Goal: Communication & Community: Participate in discussion

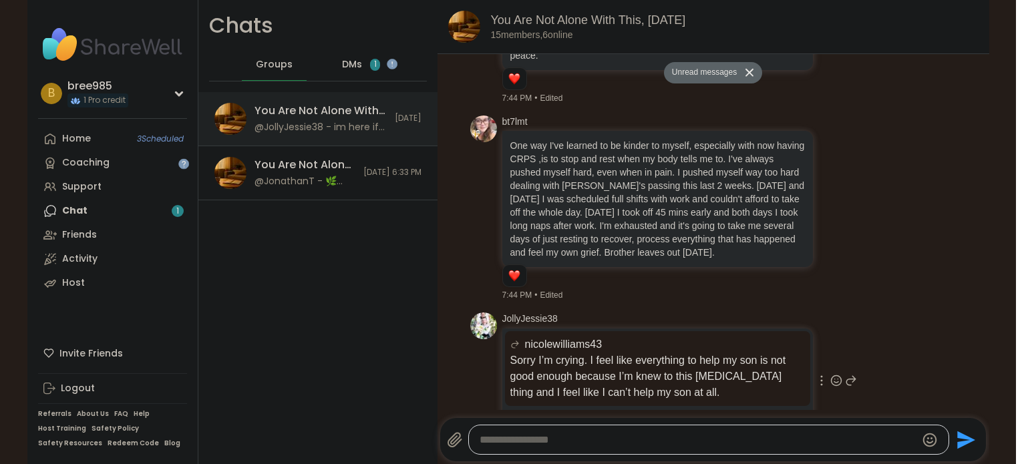
scroll to position [2079, 0]
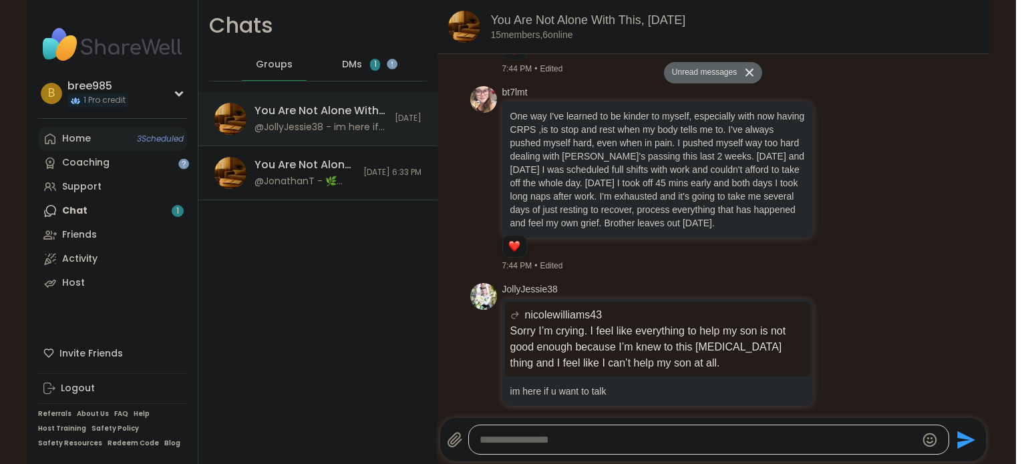
click at [128, 138] on link "Home 3 Scheduled" at bounding box center [112, 139] width 149 height 24
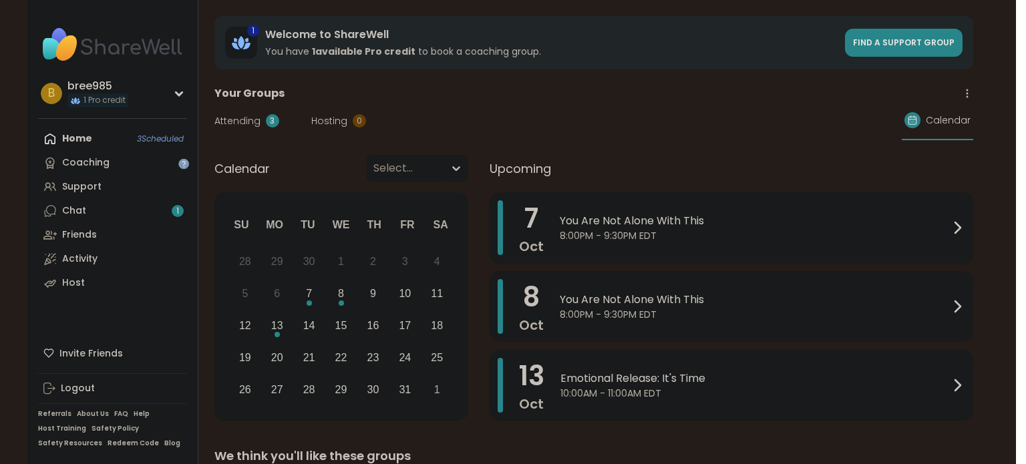
click at [686, 227] on span "You Are Not Alone With This" at bounding box center [755, 221] width 390 height 16
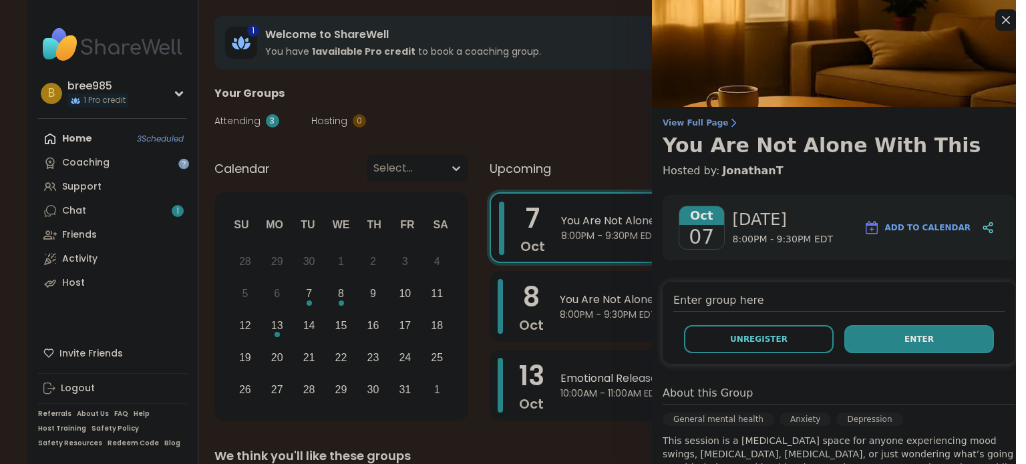
click at [920, 351] on button "Enter" at bounding box center [920, 339] width 150 height 28
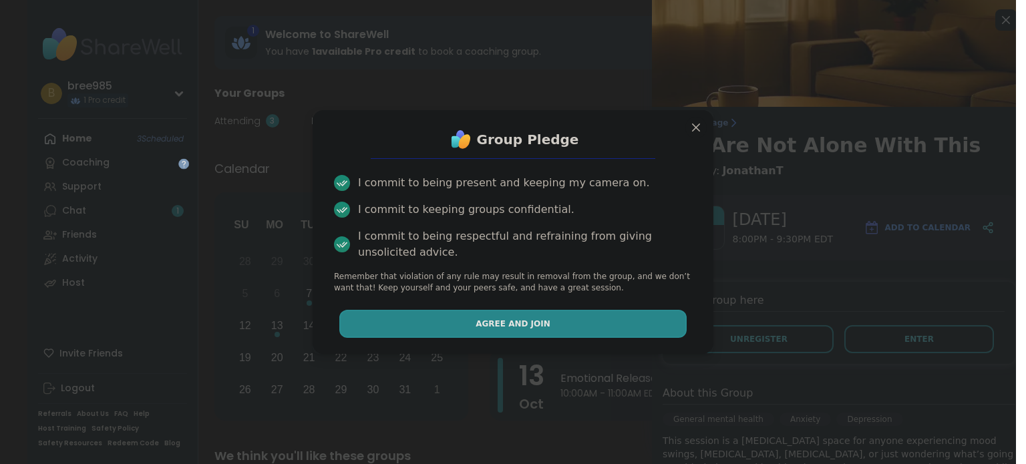
click at [556, 317] on button "Agree and Join" at bounding box center [513, 324] width 348 height 28
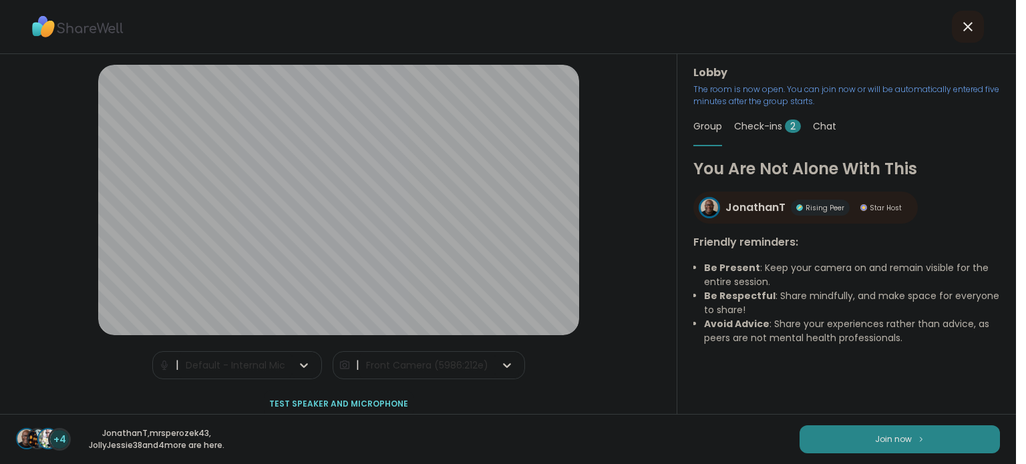
click at [762, 134] on div "Check-ins 2" at bounding box center [767, 126] width 67 height 37
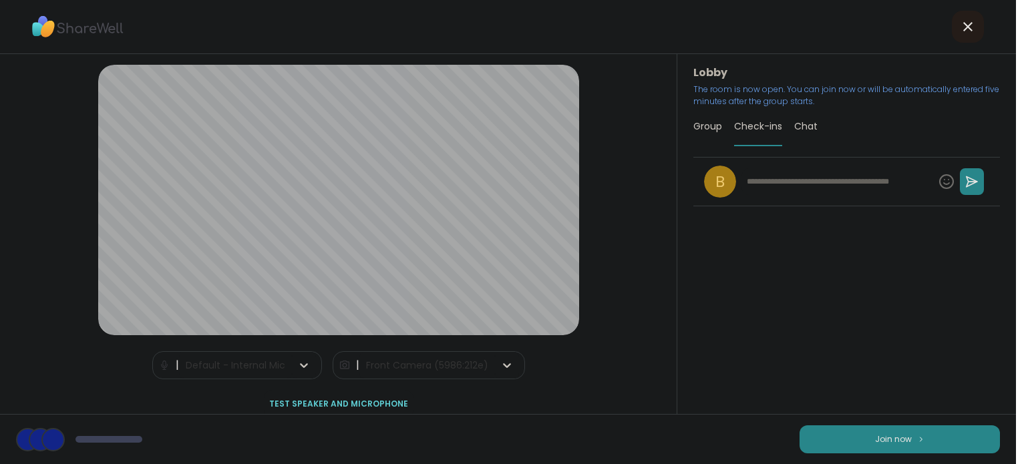
click at [717, 127] on span "Group" at bounding box center [708, 126] width 29 height 13
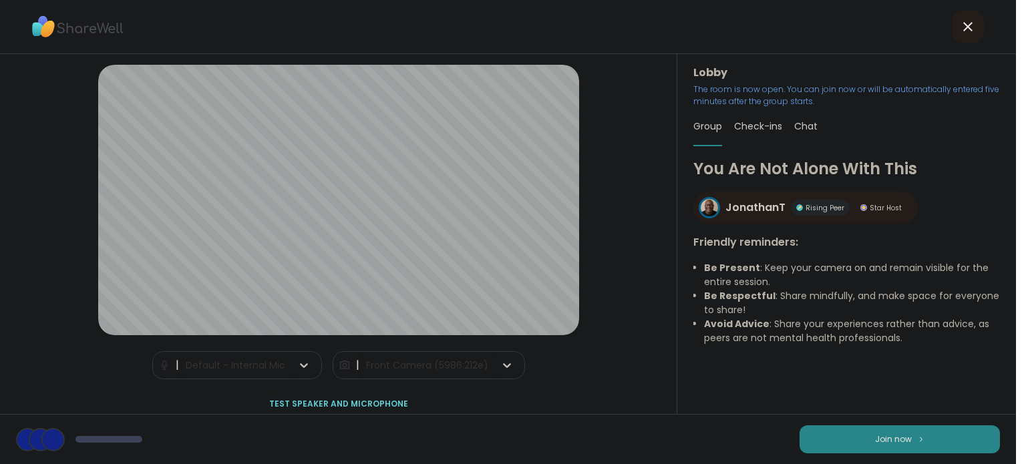
click at [778, 118] on div "Check-ins" at bounding box center [758, 126] width 48 height 37
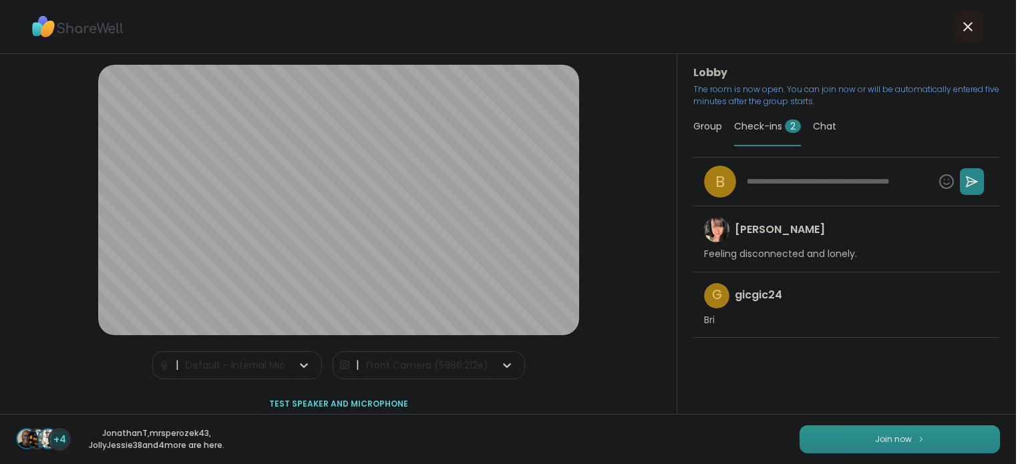
click at [838, 430] on button "Join now" at bounding box center [900, 440] width 200 height 28
type textarea "*"
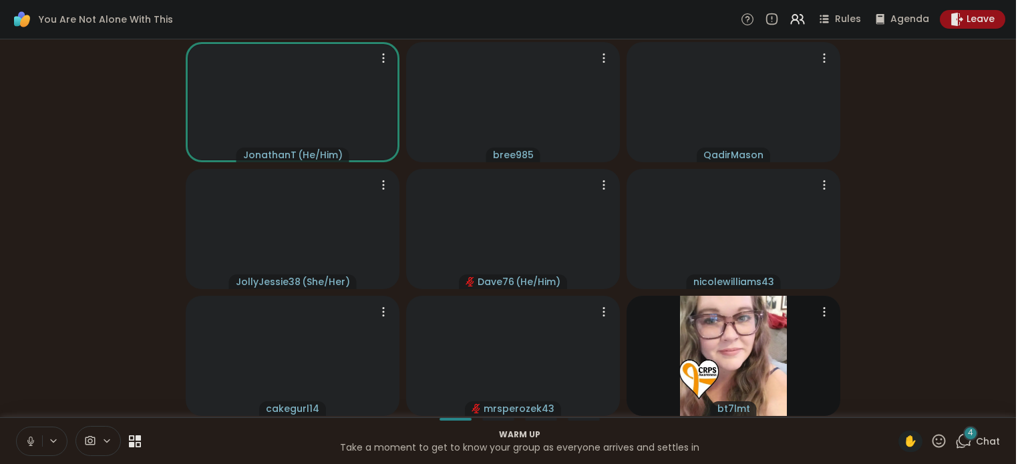
click at [29, 440] on icon at bounding box center [31, 442] width 12 height 12
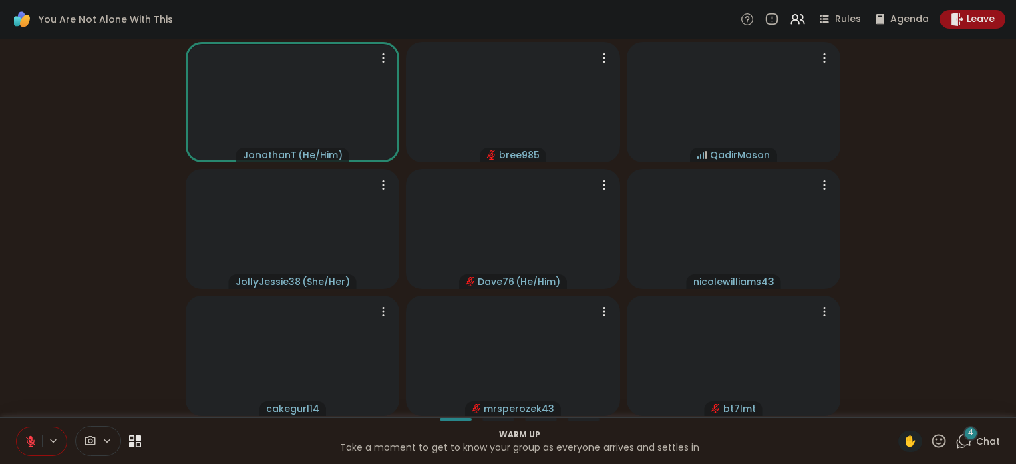
click at [972, 447] on icon at bounding box center [963, 441] width 17 height 17
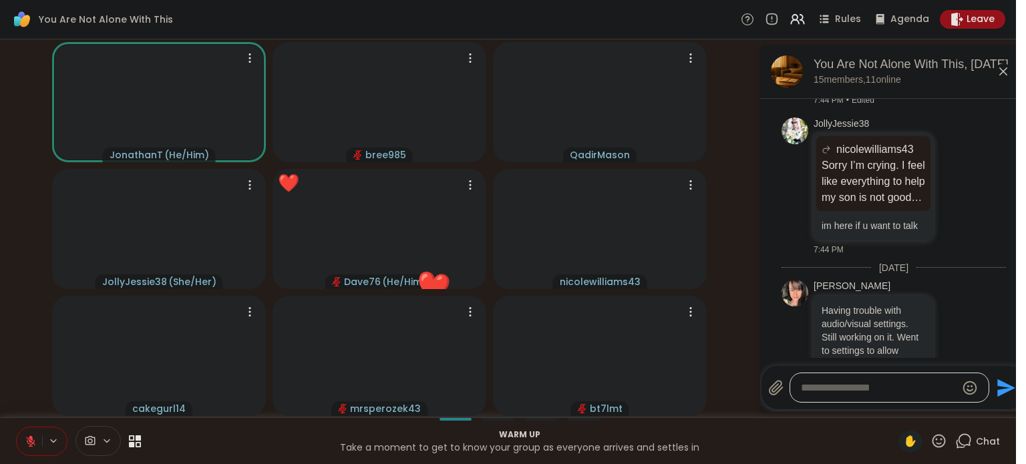
scroll to position [3343, 0]
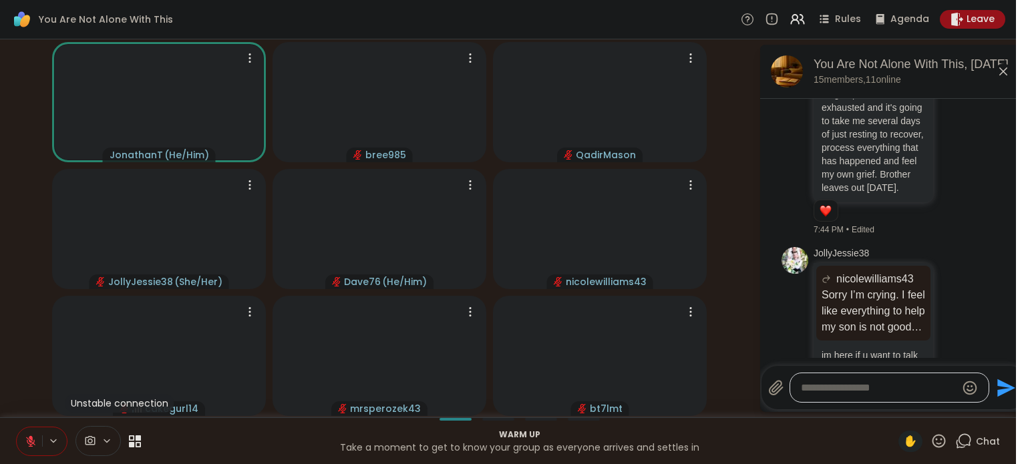
click at [1000, 69] on icon at bounding box center [1004, 71] width 16 height 16
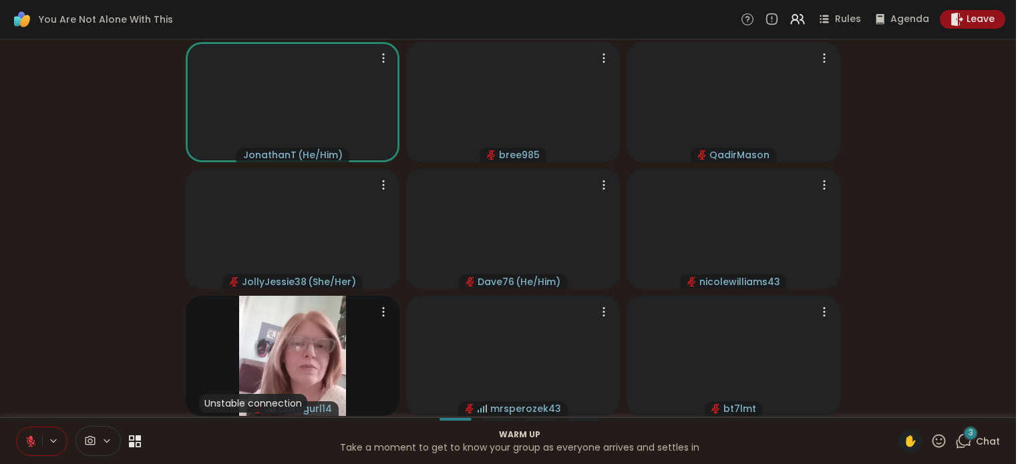
click at [972, 442] on icon at bounding box center [963, 441] width 17 height 17
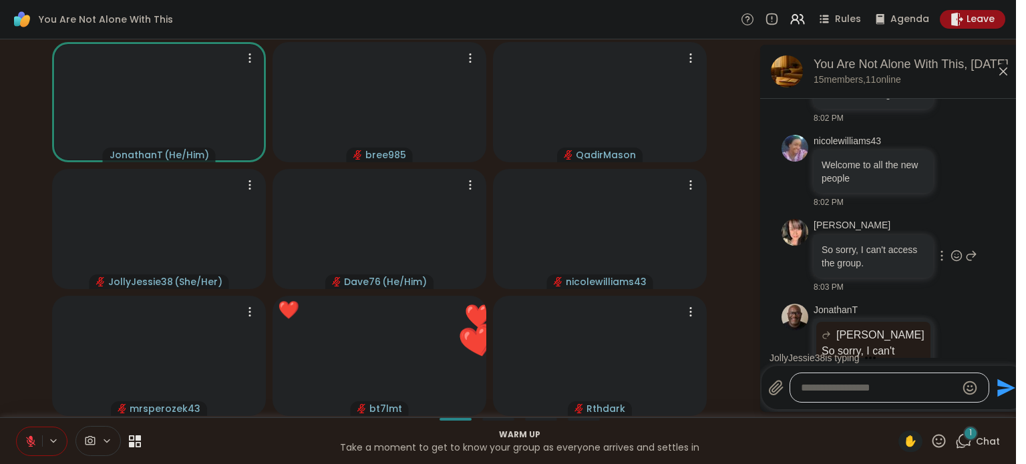
scroll to position [4545, 0]
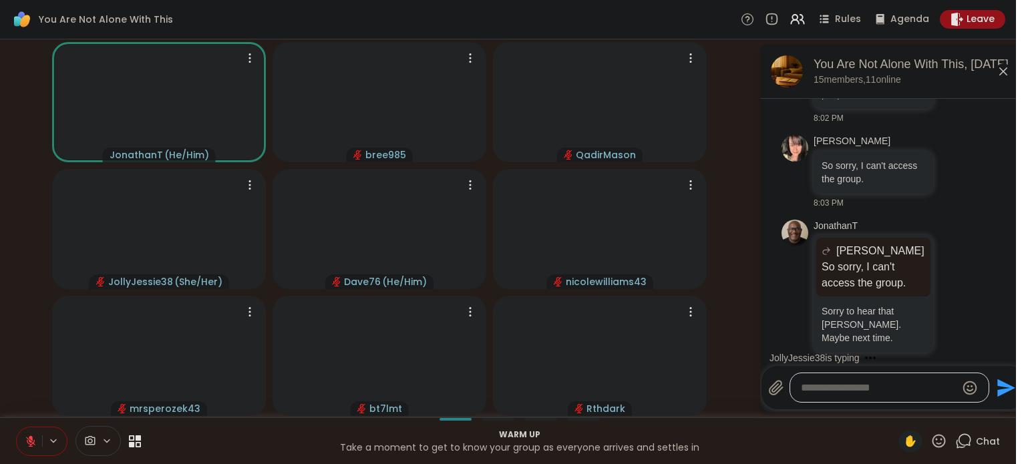
click at [1002, 74] on icon at bounding box center [1004, 71] width 16 height 16
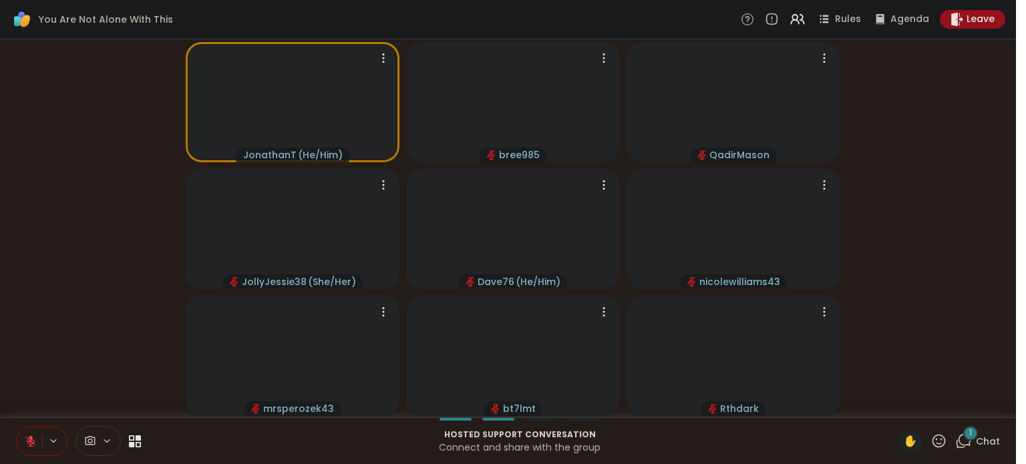
click at [972, 440] on icon at bounding box center [963, 441] width 17 height 17
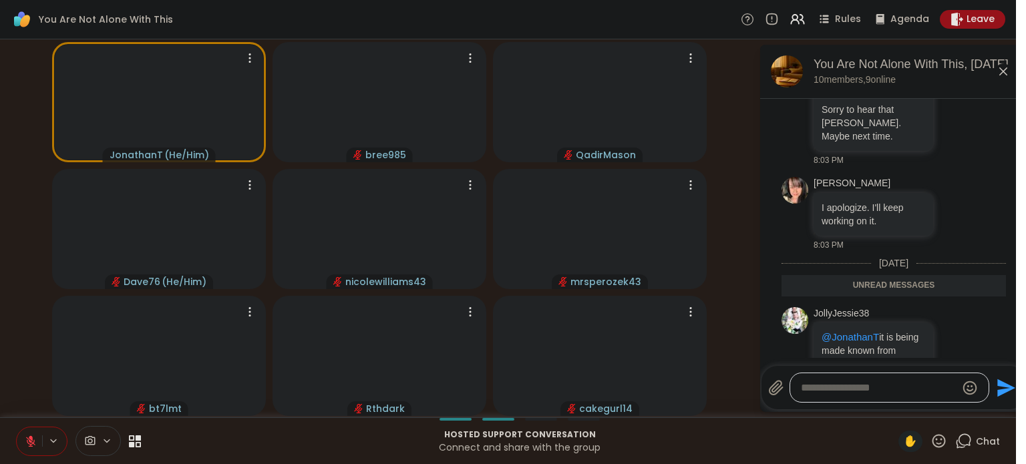
scroll to position [4934, 0]
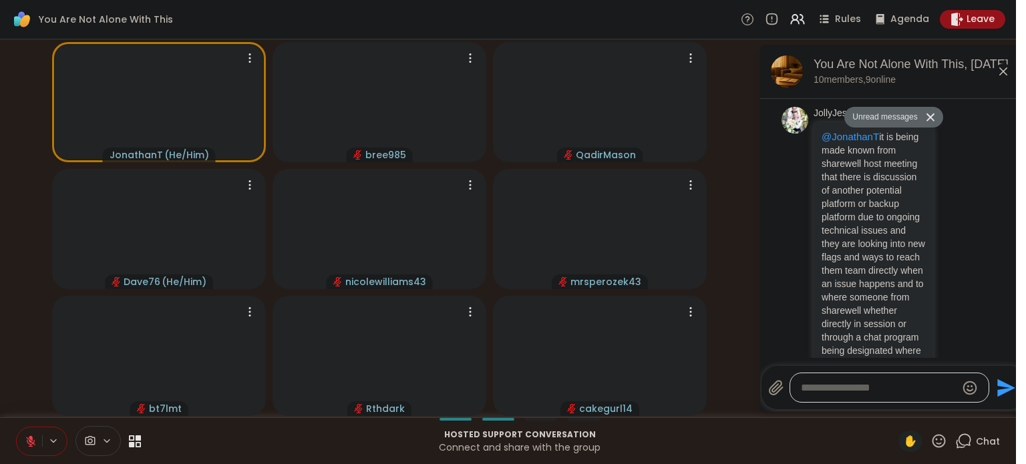
click at [1005, 74] on icon at bounding box center [1004, 71] width 16 height 16
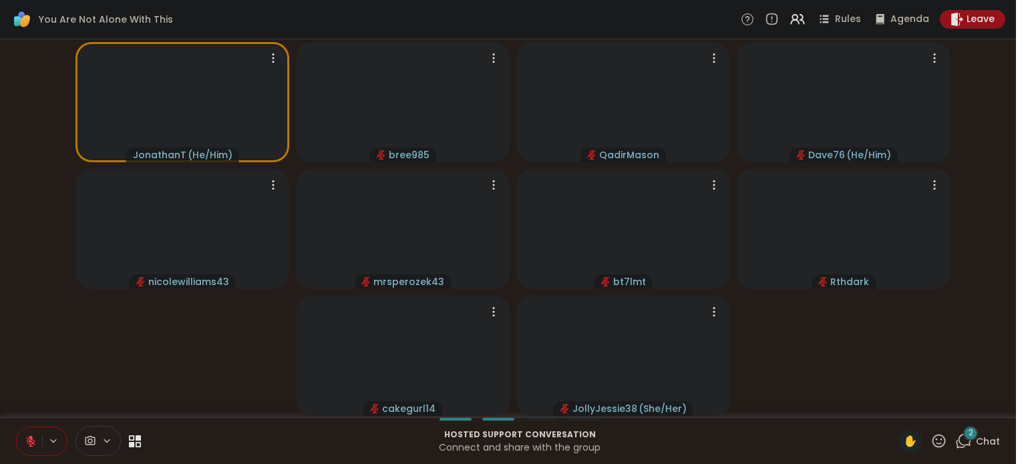
click at [978, 434] on div "2" at bounding box center [970, 433] width 15 height 15
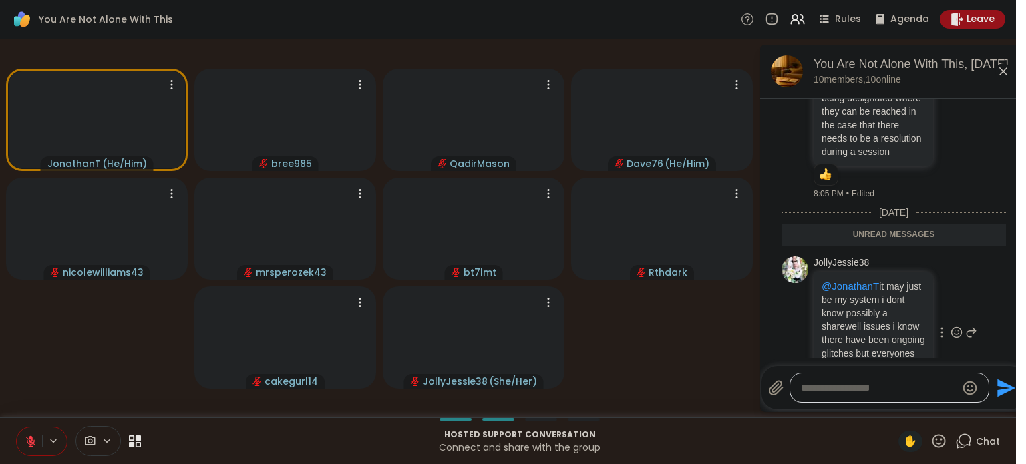
scroll to position [5139, 0]
click at [1007, 79] on icon at bounding box center [1004, 71] width 16 height 16
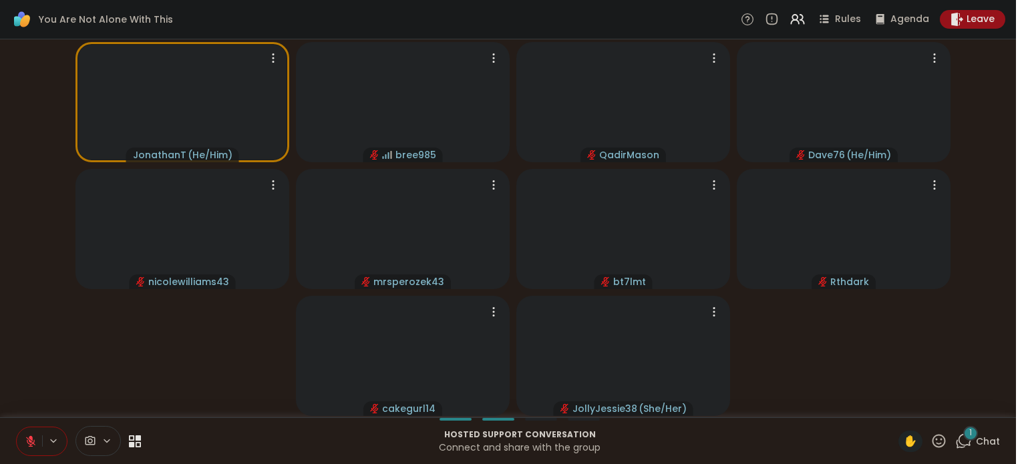
click at [27, 448] on button at bounding box center [29, 442] width 25 height 28
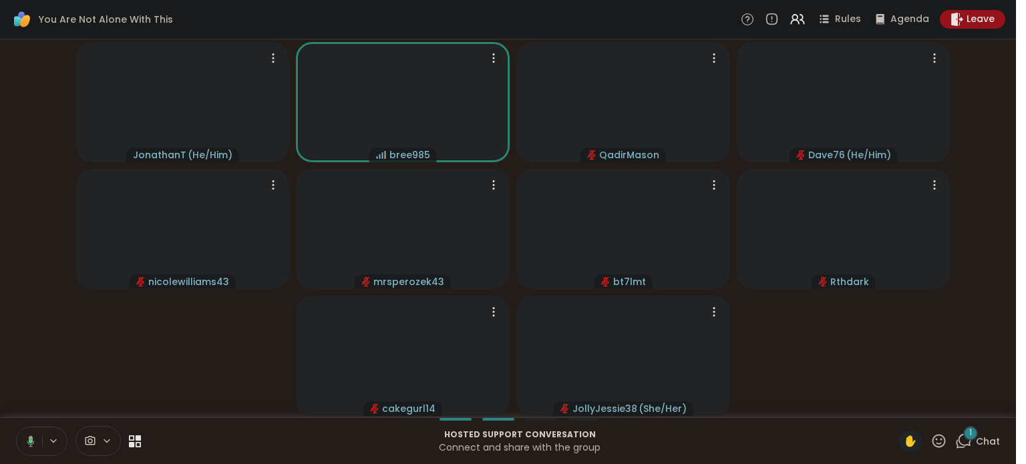
click at [27, 448] on button at bounding box center [28, 442] width 27 height 28
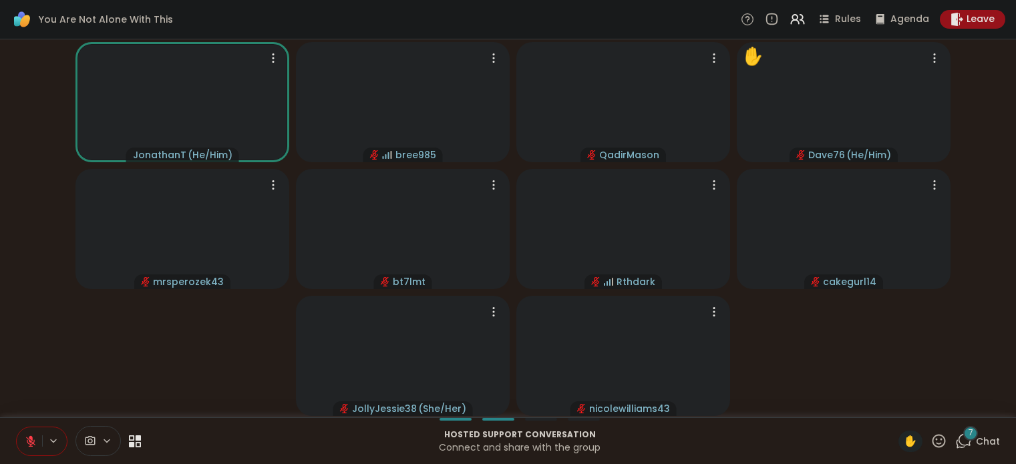
click at [986, 442] on div "7 Chat" at bounding box center [977, 441] width 45 height 21
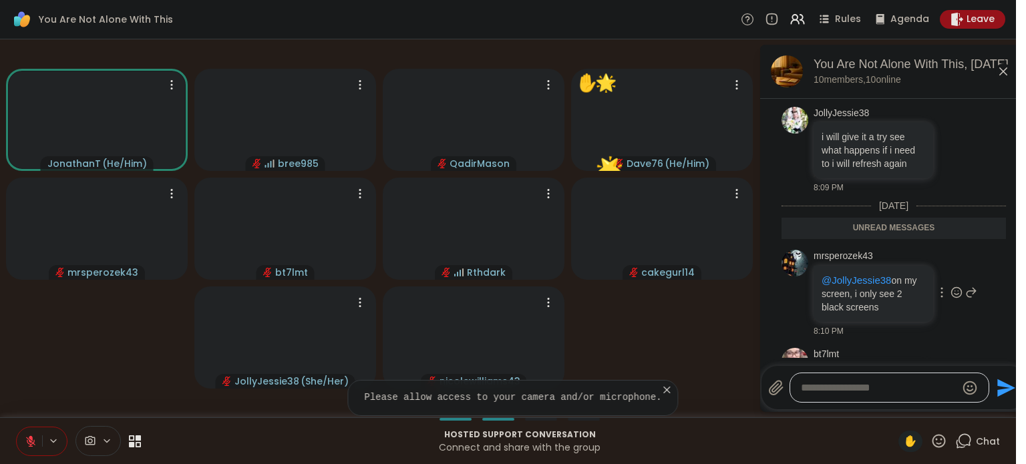
scroll to position [5426, 0]
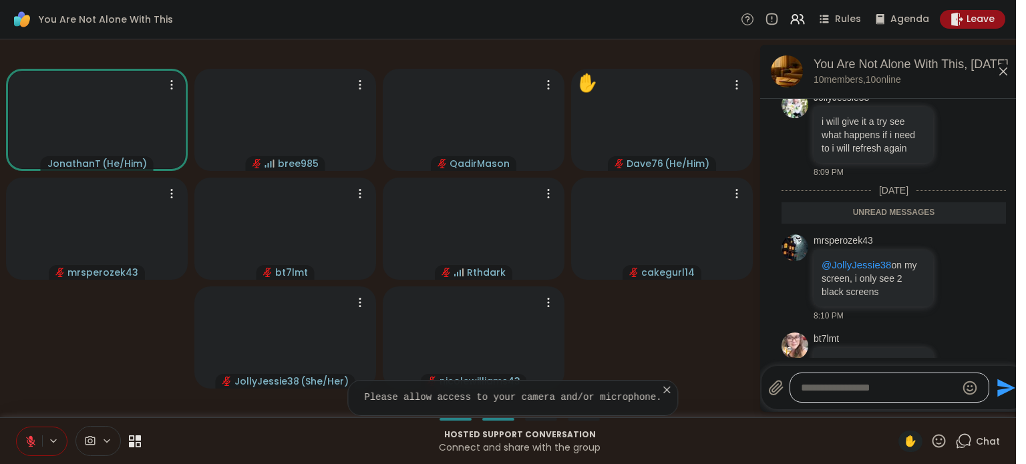
click at [1007, 71] on icon at bounding box center [1004, 71] width 16 height 16
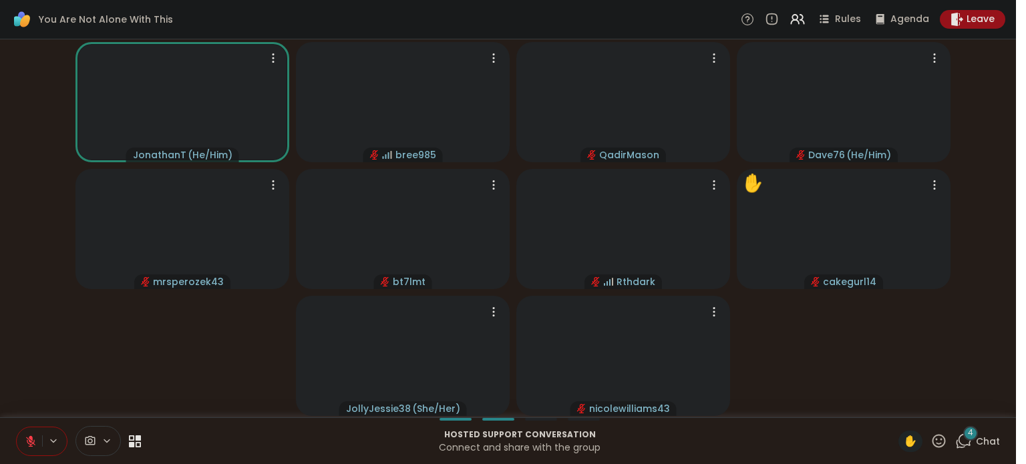
click at [993, 433] on div "4 Chat" at bounding box center [977, 441] width 45 height 21
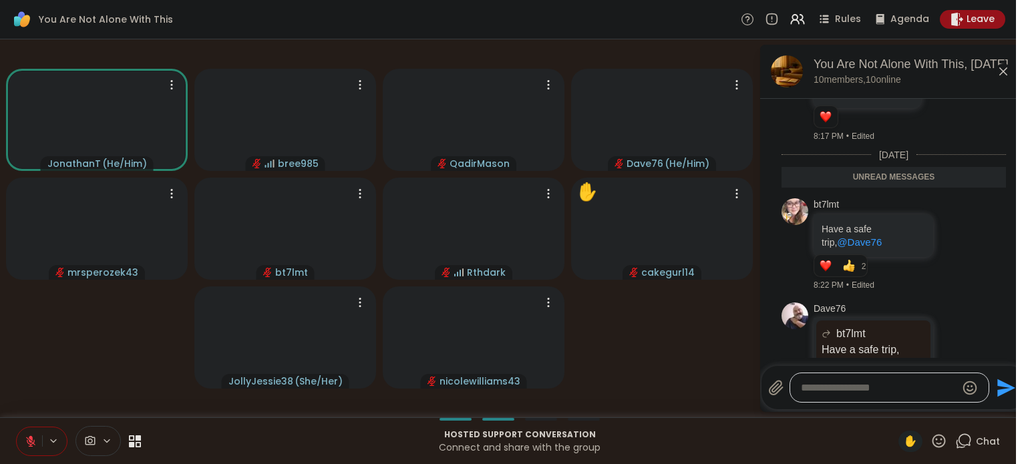
scroll to position [6403, 0]
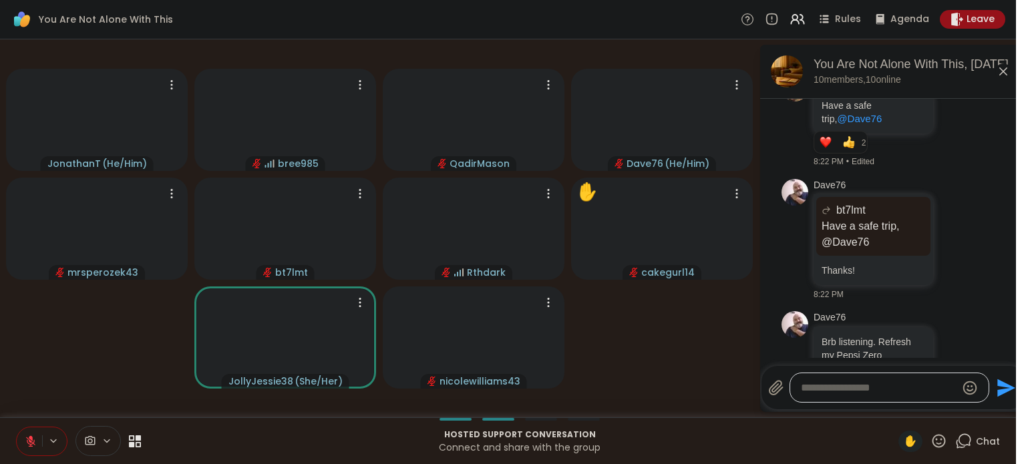
click at [1000, 67] on icon at bounding box center [1004, 71] width 16 height 16
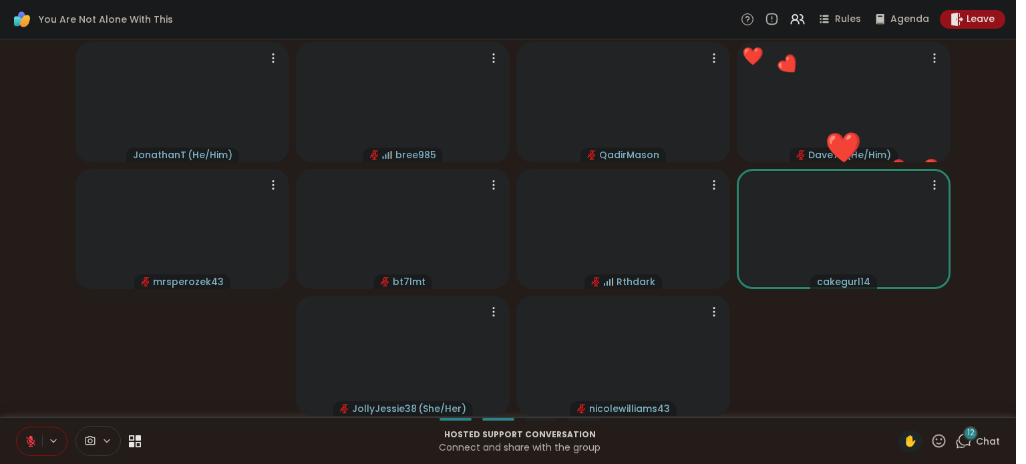
click at [972, 448] on icon at bounding box center [963, 441] width 17 height 17
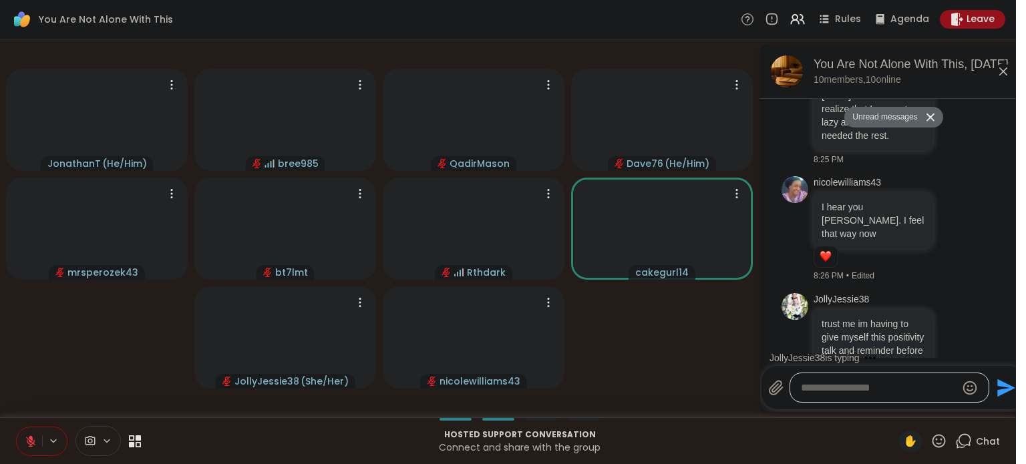
scroll to position [6814, 0]
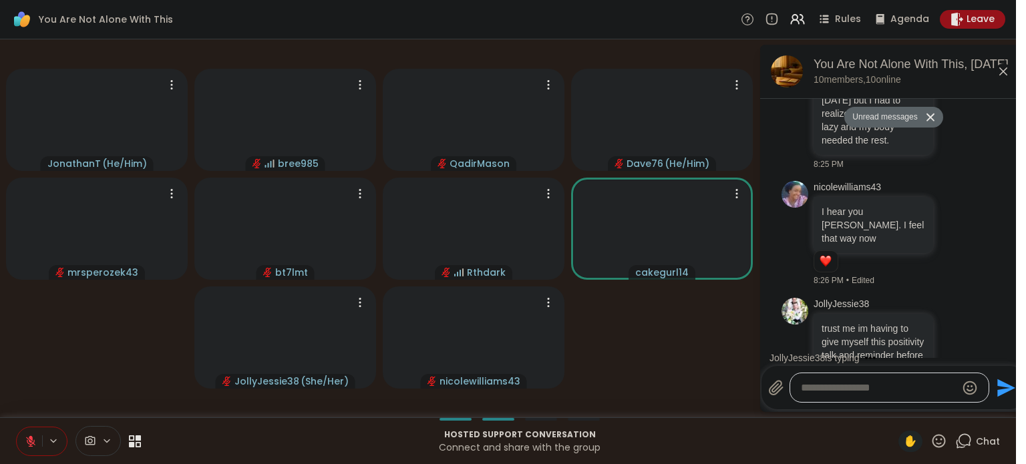
click at [1003, 76] on icon at bounding box center [1004, 71] width 16 height 16
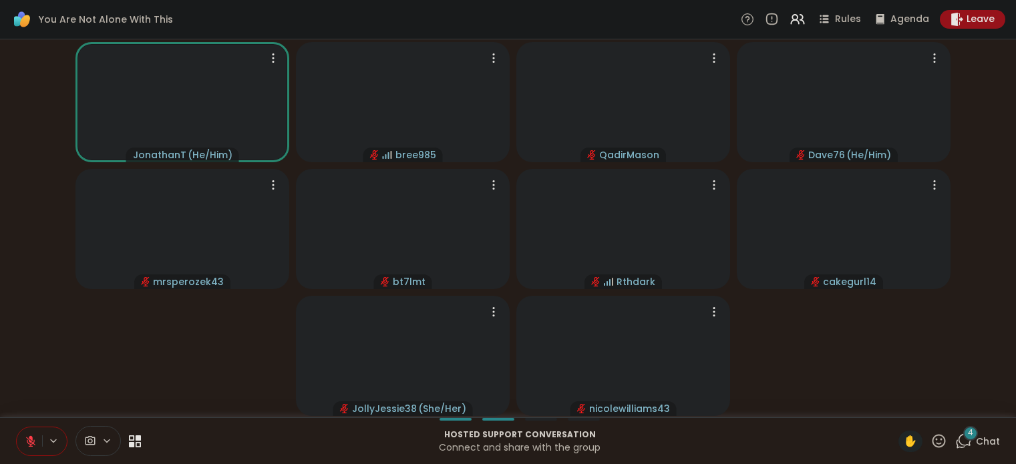
click at [974, 433] on span "4" at bounding box center [970, 433] width 5 height 11
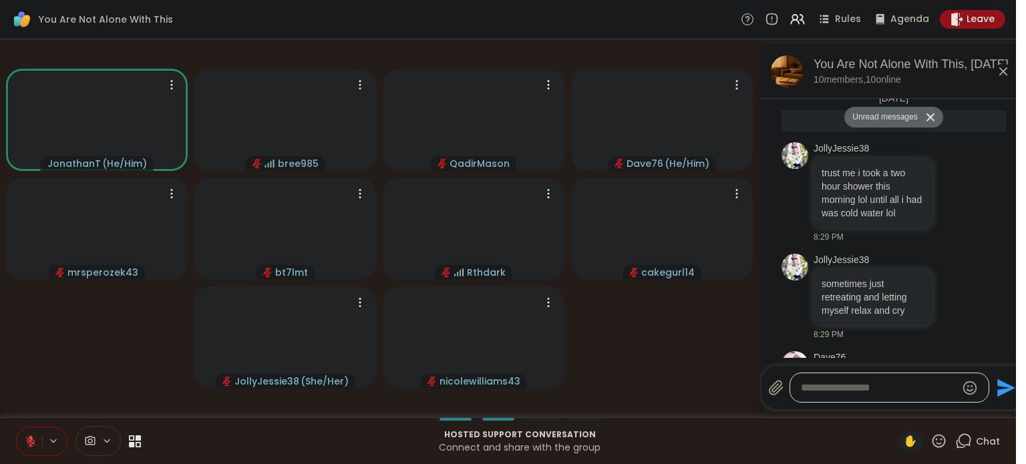
scroll to position [8465, 0]
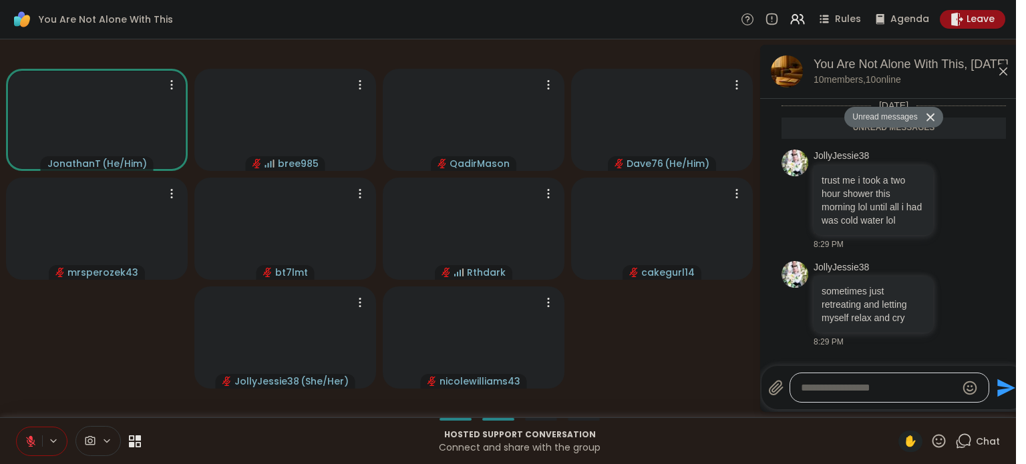
click at [1003, 65] on icon at bounding box center [1004, 71] width 16 height 16
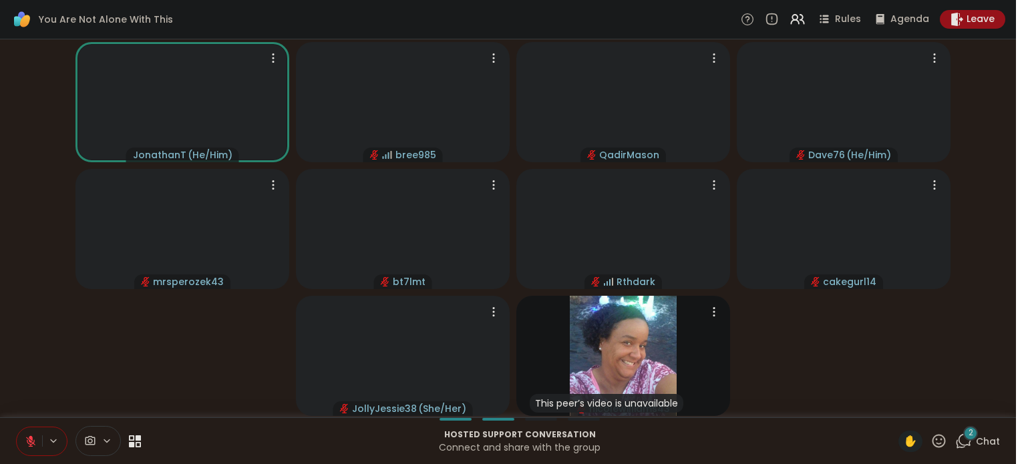
click at [986, 441] on div "2 Chat" at bounding box center [977, 441] width 45 height 21
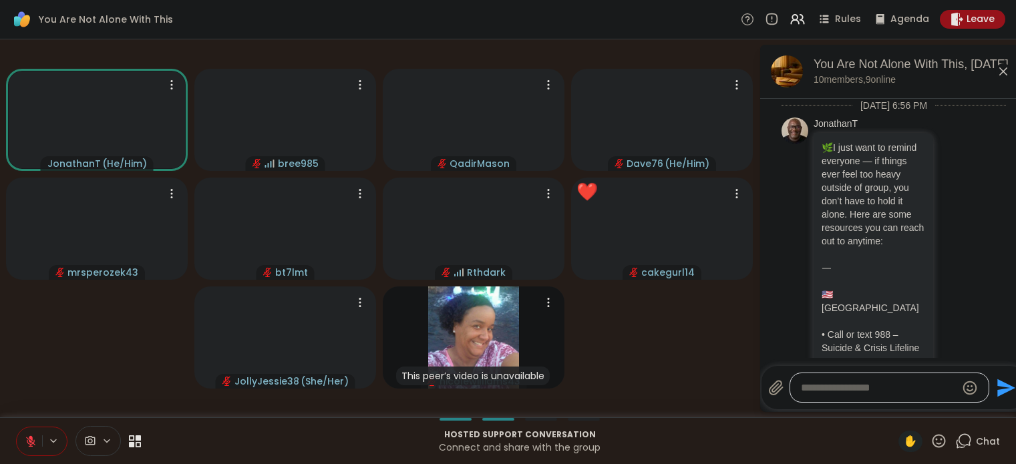
scroll to position [8984, 0]
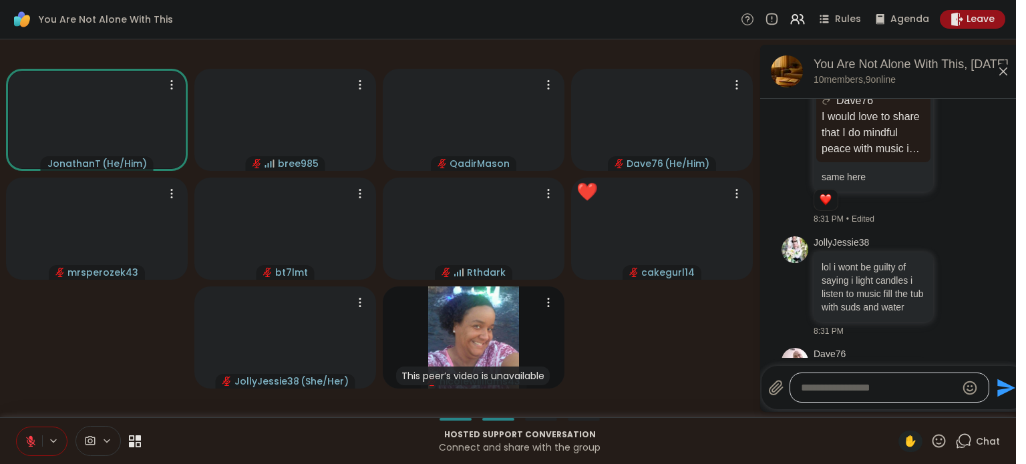
click at [1008, 73] on icon at bounding box center [1004, 71] width 16 height 16
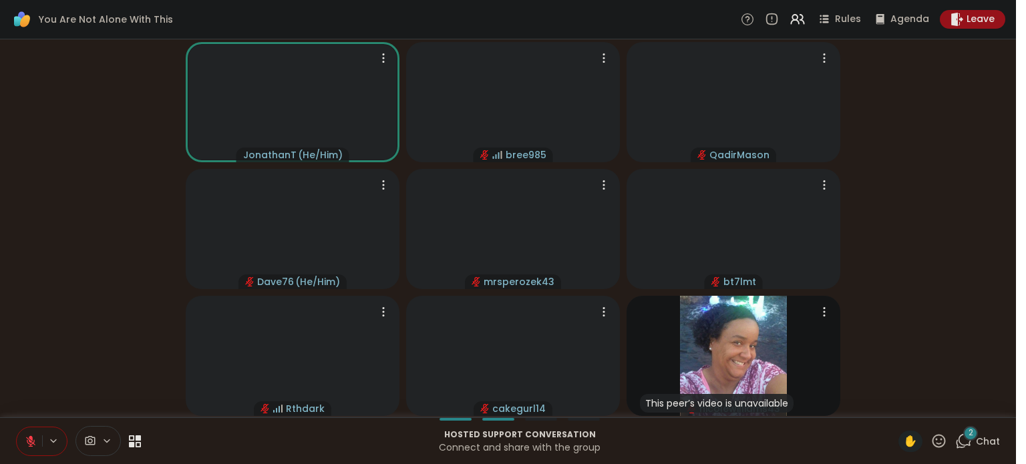
click at [990, 447] on span "Chat" at bounding box center [988, 441] width 24 height 13
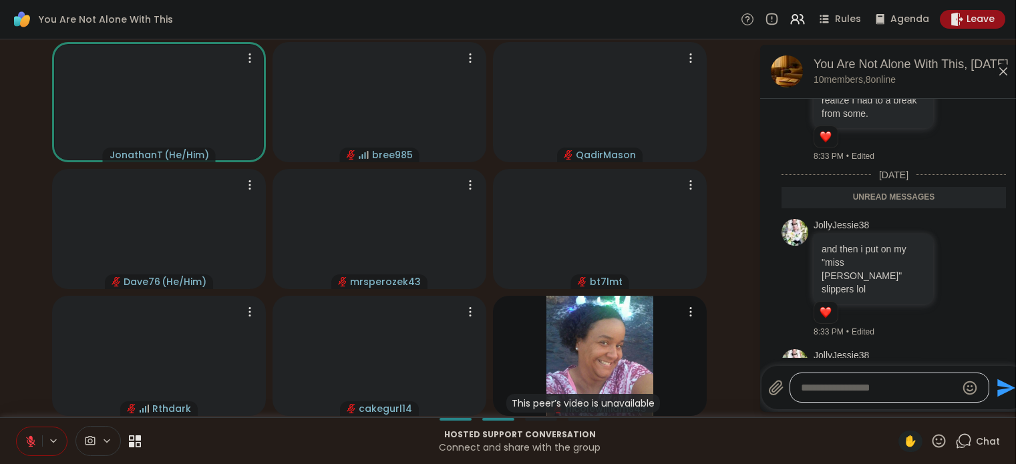
scroll to position [9306, 0]
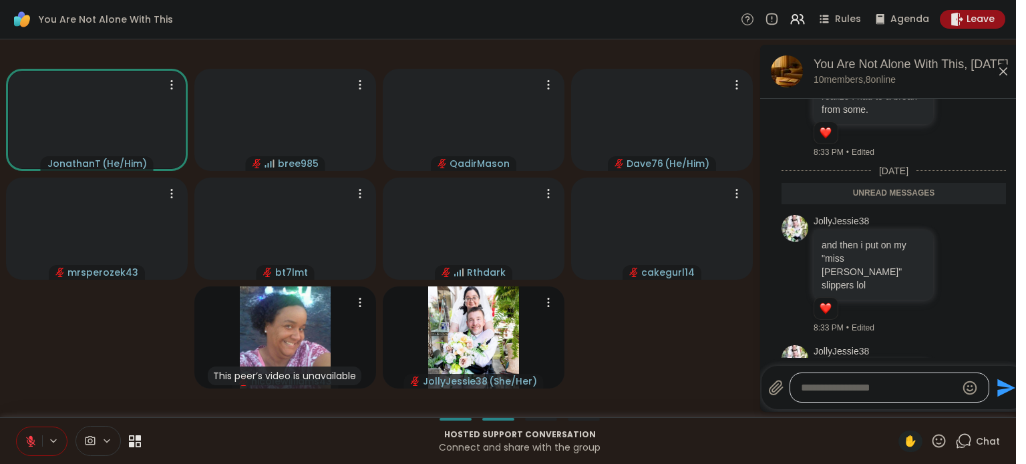
click at [1004, 77] on icon at bounding box center [1004, 71] width 16 height 16
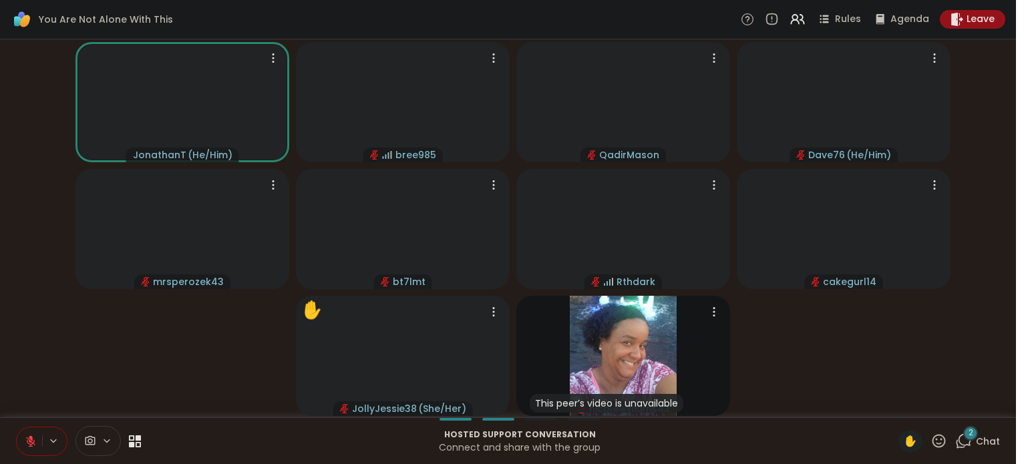
click at [971, 445] on icon at bounding box center [965, 440] width 13 height 12
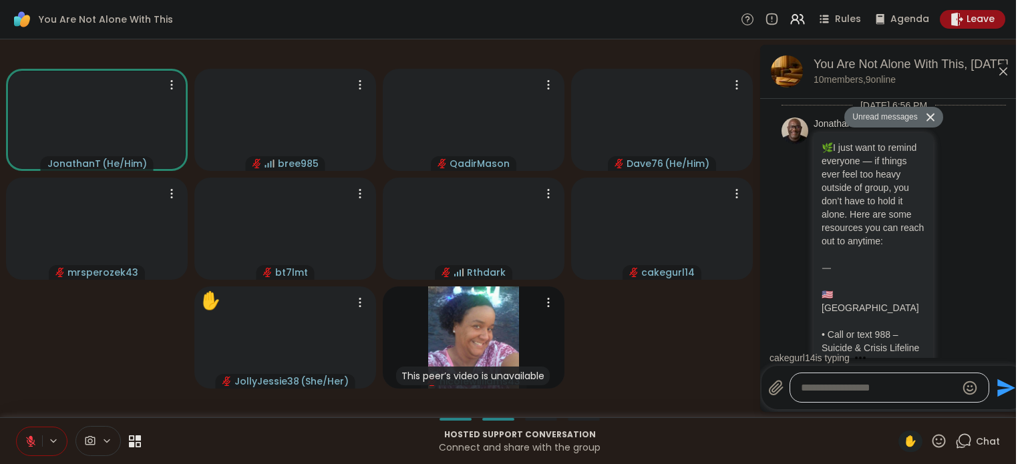
scroll to position [9782, 0]
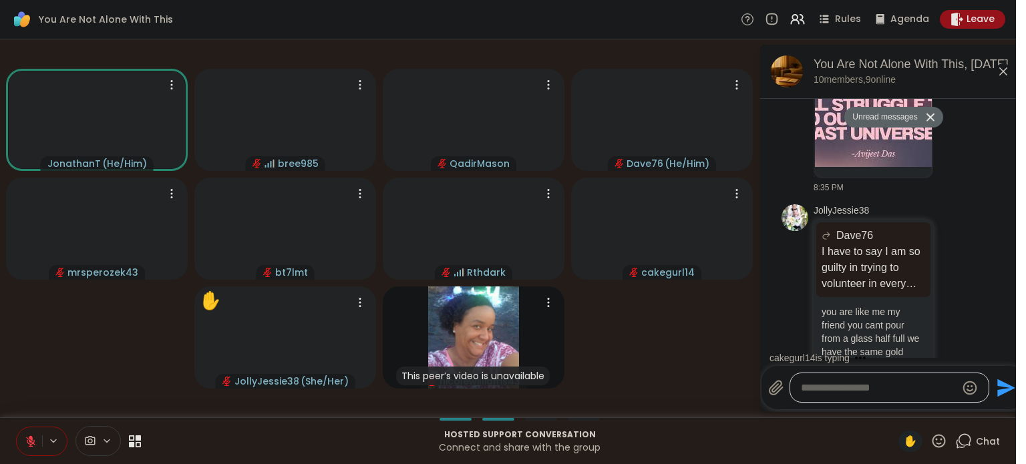
click at [1005, 64] on icon at bounding box center [1004, 71] width 16 height 16
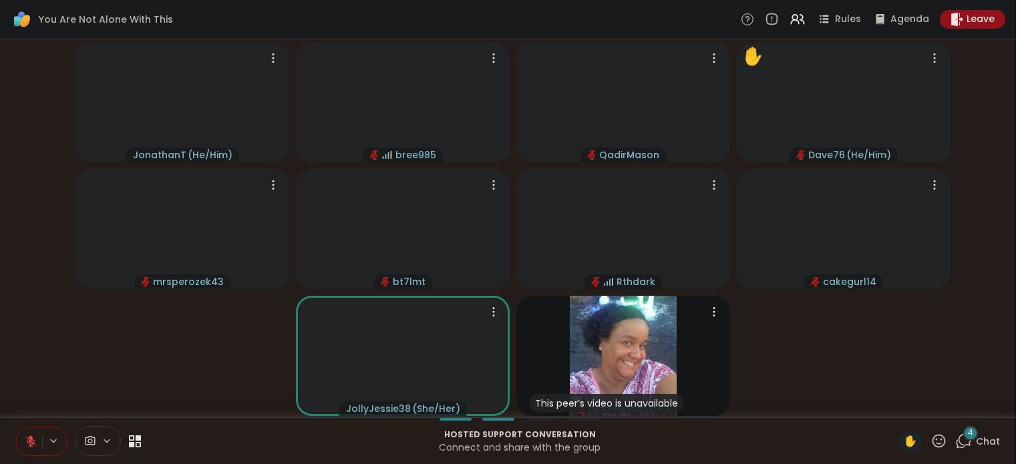
click at [998, 442] on span "Chat" at bounding box center [988, 441] width 24 height 13
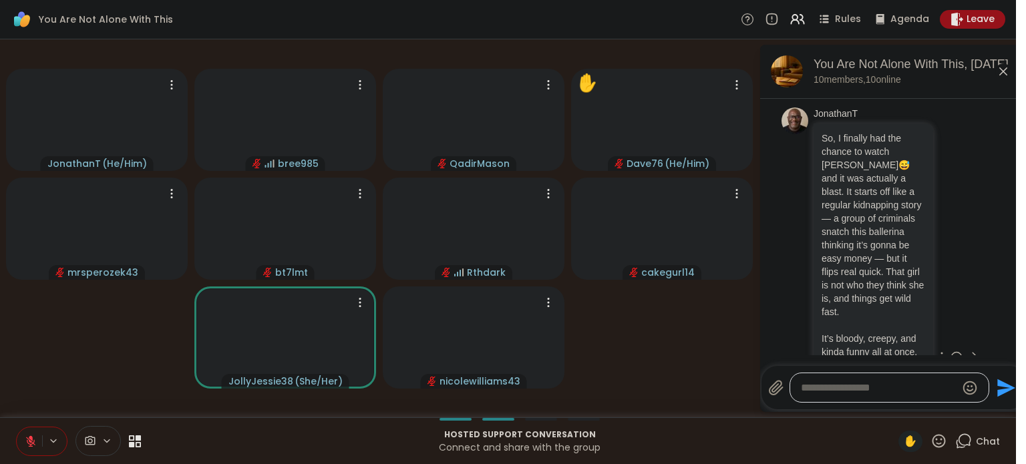
scroll to position [10559, 0]
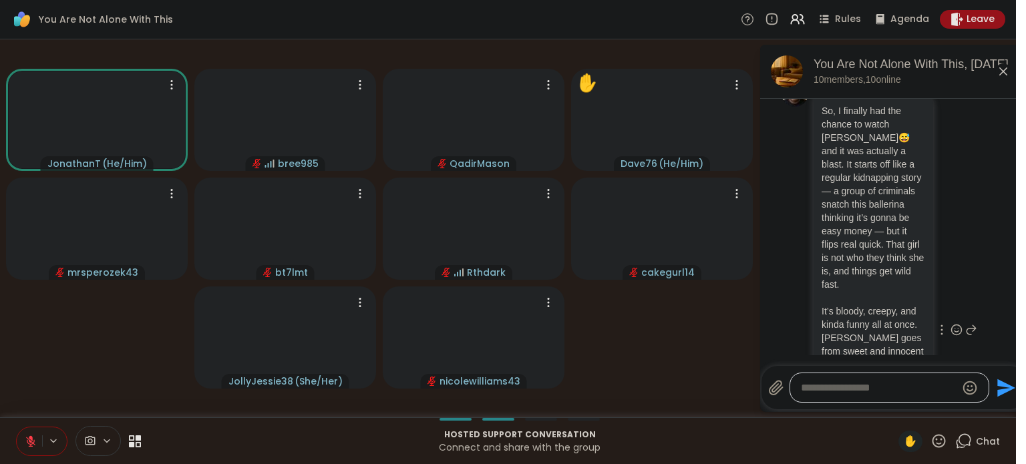
click at [971, 322] on icon at bounding box center [971, 330] width 12 height 16
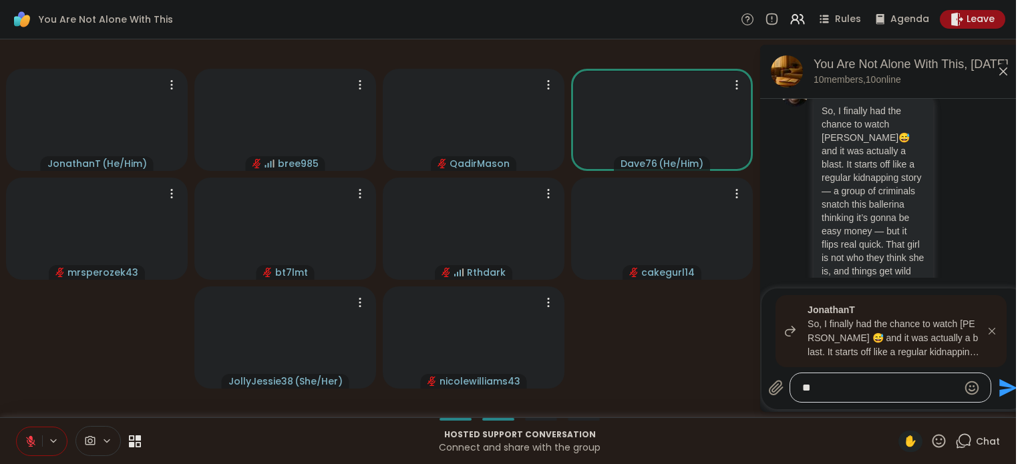
type textarea "*"
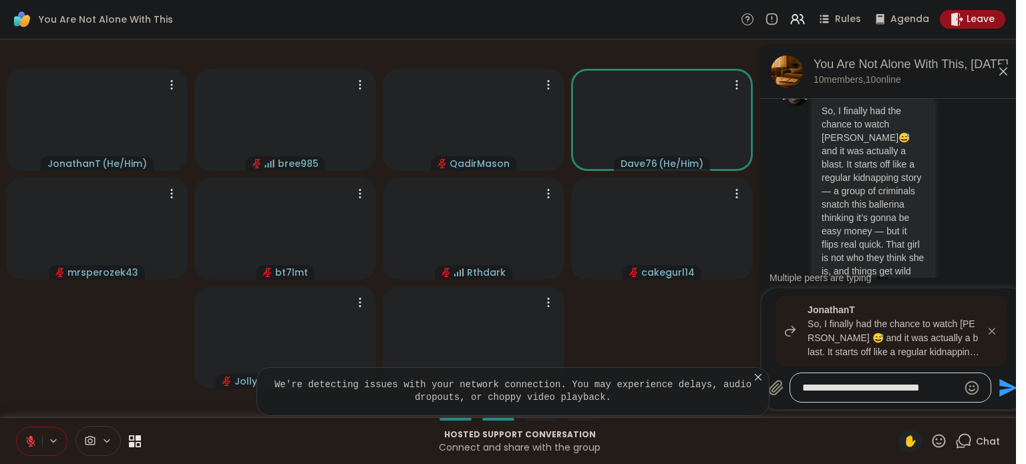
type textarea "**********"
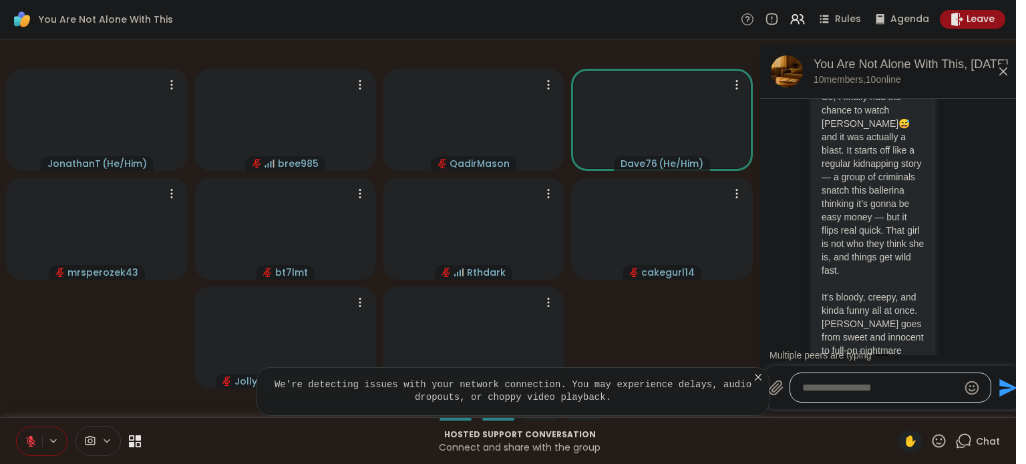
scroll to position [10721, 0]
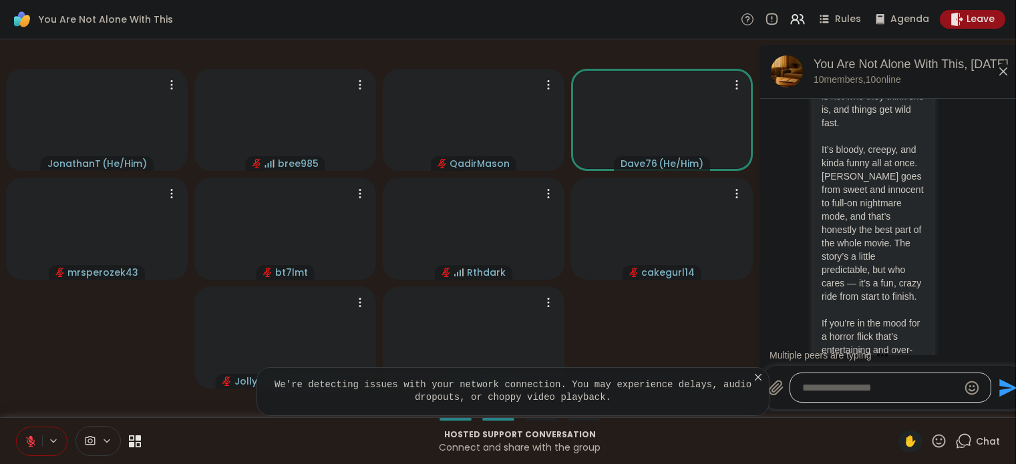
click at [758, 381] on icon at bounding box center [758, 377] width 13 height 13
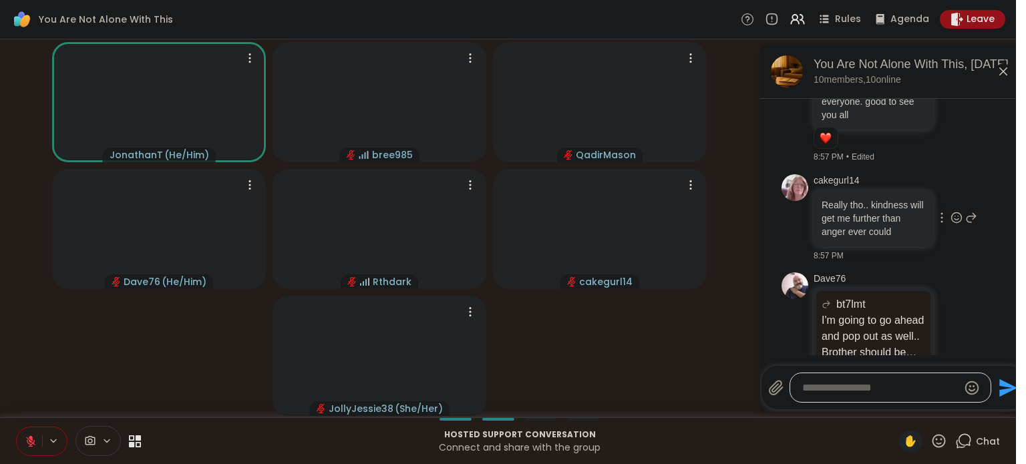
scroll to position [14771, 0]
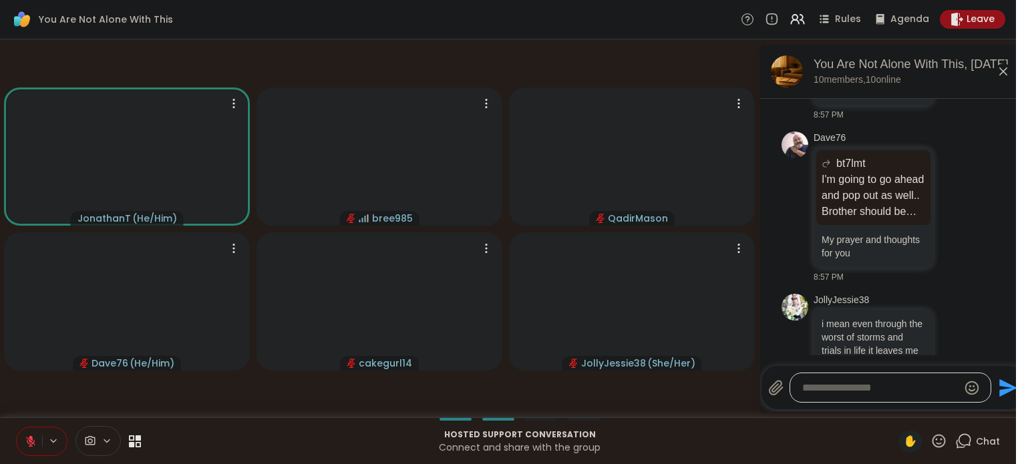
scroll to position [14913, 0]
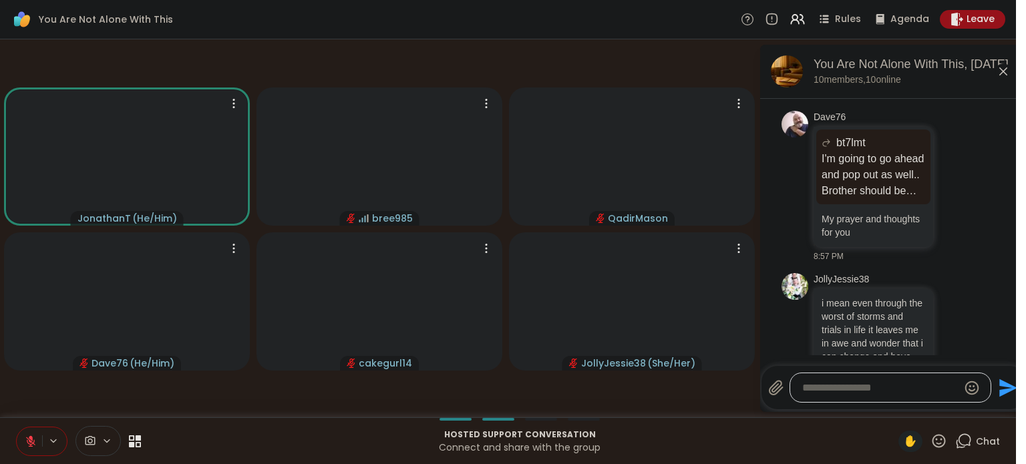
click at [837, 394] on textarea "Type your message" at bounding box center [880, 388] width 156 height 13
type textarea "*"
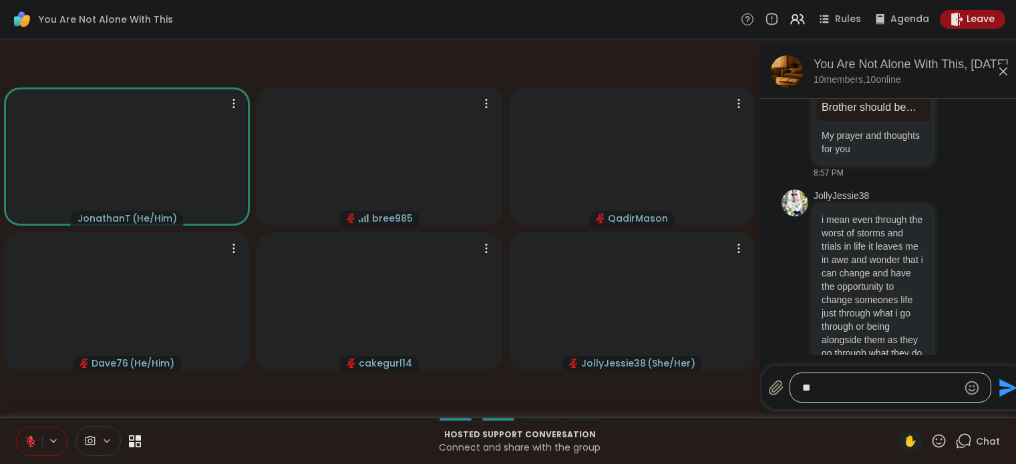
type textarea "*"
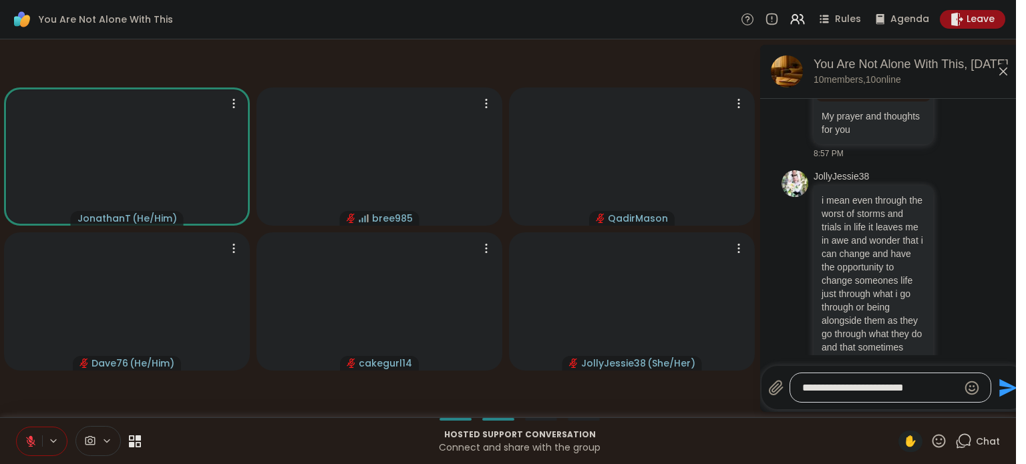
type textarea "**********"
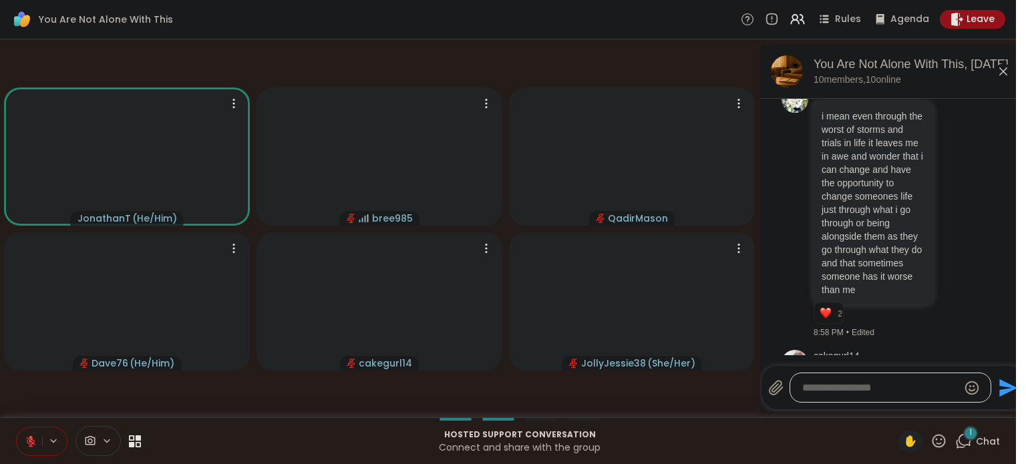
scroll to position [15172, 0]
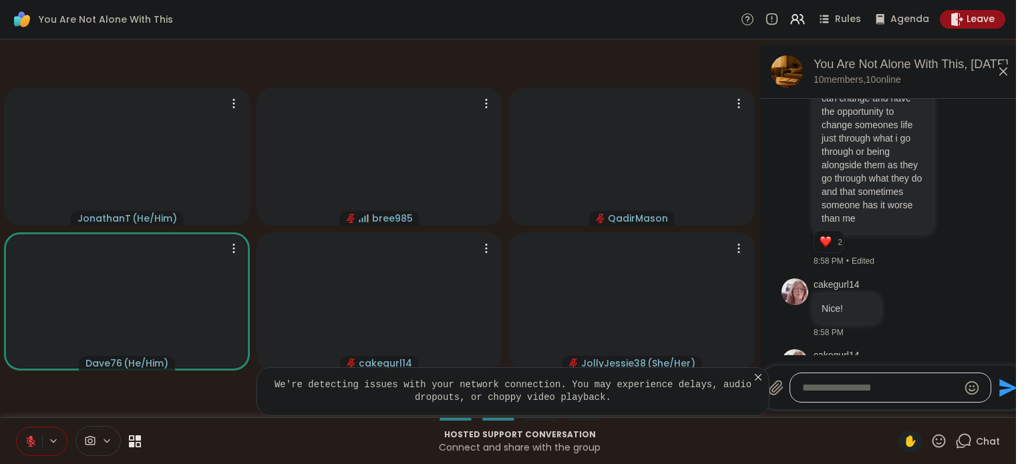
click at [758, 380] on icon at bounding box center [758, 377] width 13 height 13
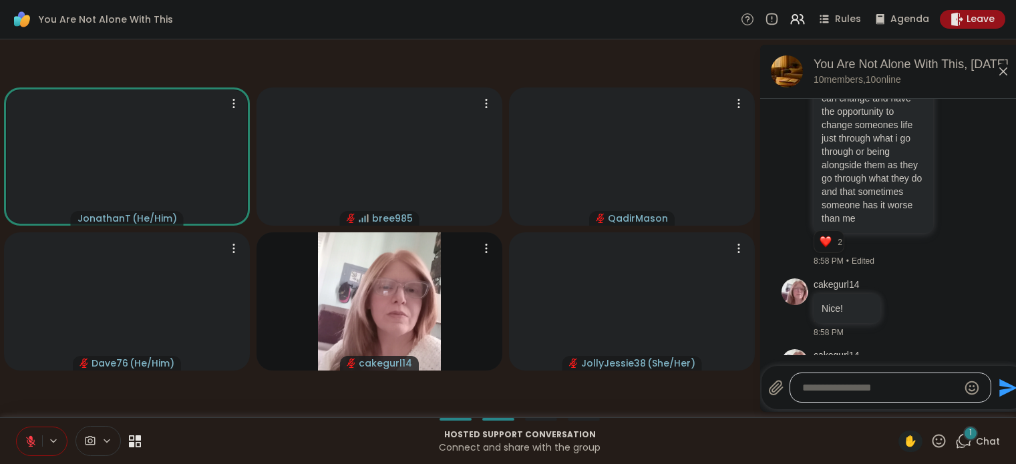
scroll to position [15255, 0]
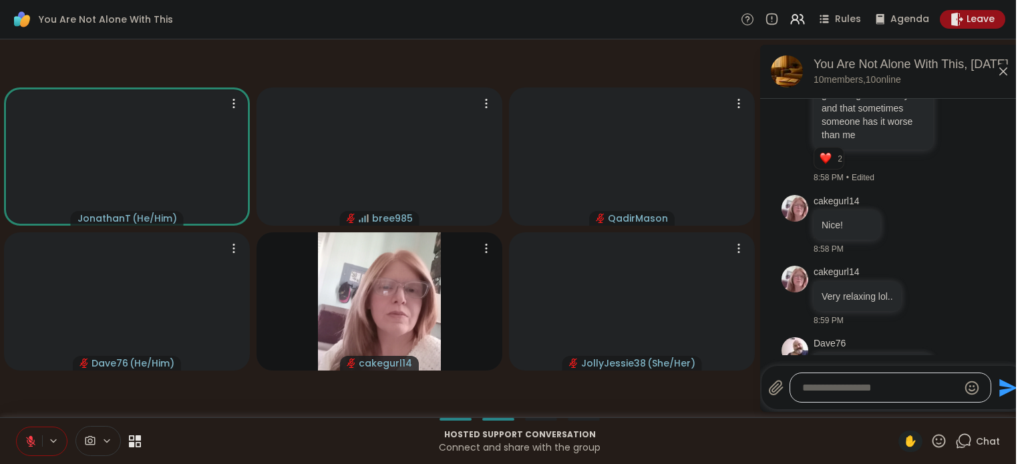
click at [1006, 75] on icon at bounding box center [1004, 71] width 16 height 16
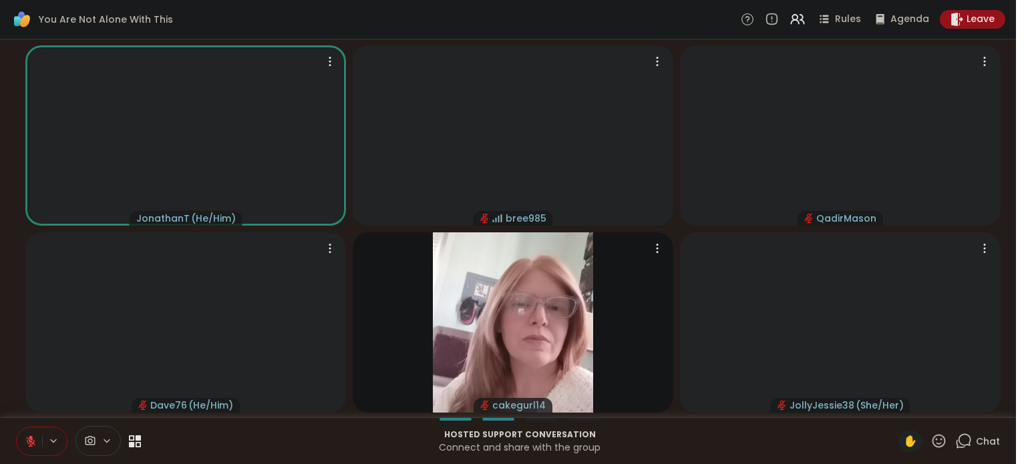
click at [29, 445] on icon at bounding box center [31, 442] width 12 height 12
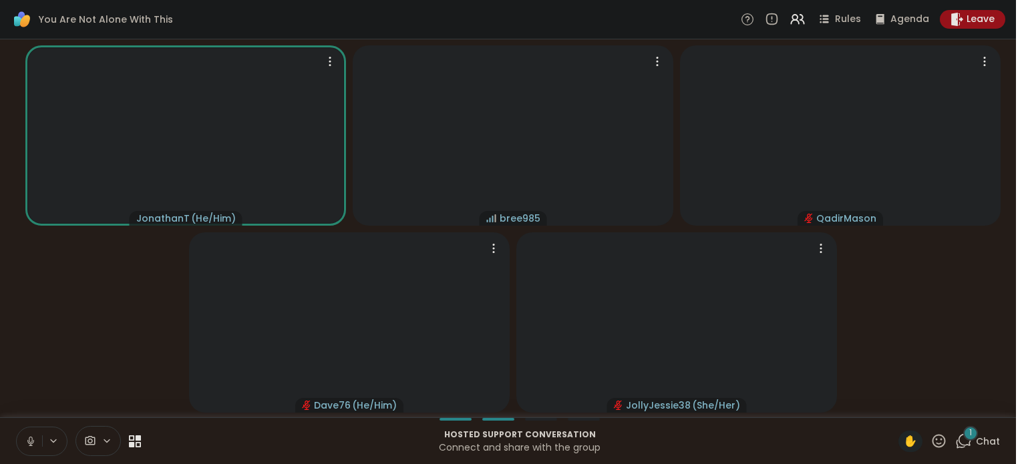
click at [984, 444] on div "1 Chat" at bounding box center [977, 441] width 45 height 21
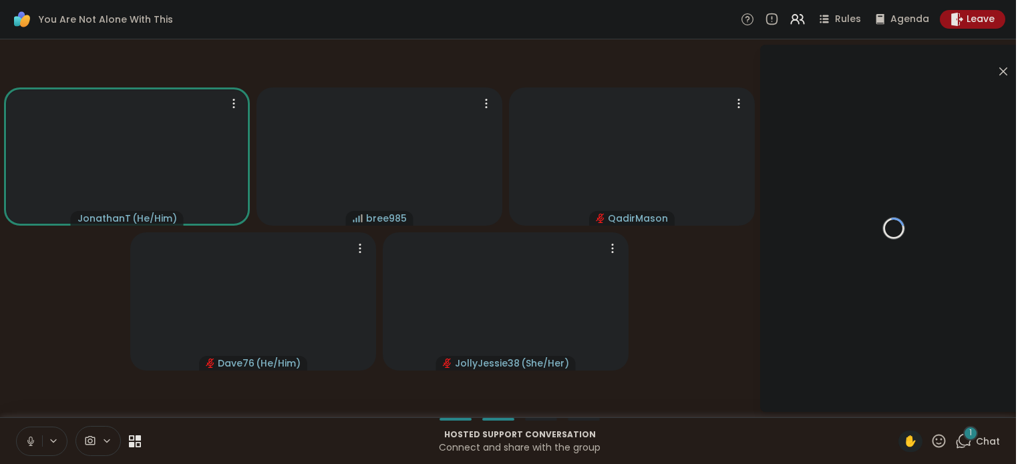
click at [29, 447] on icon at bounding box center [31, 442] width 12 height 12
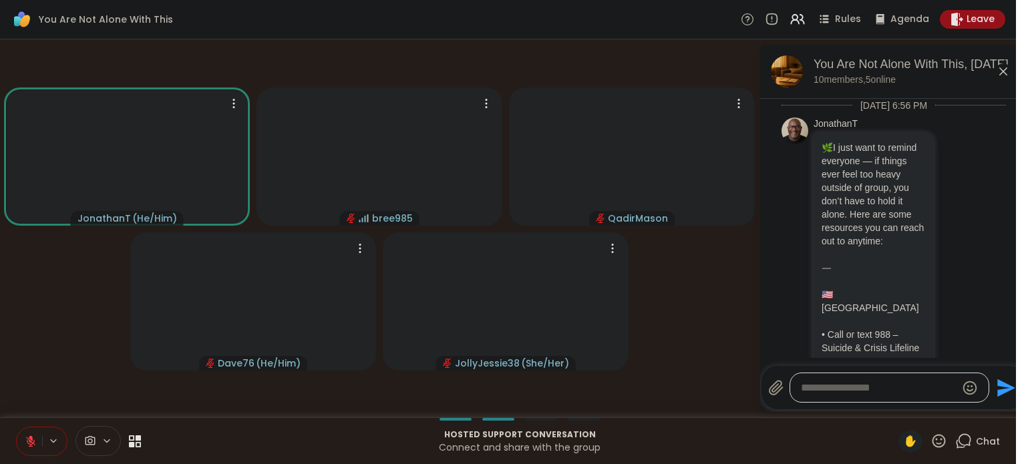
scroll to position [15399, 0]
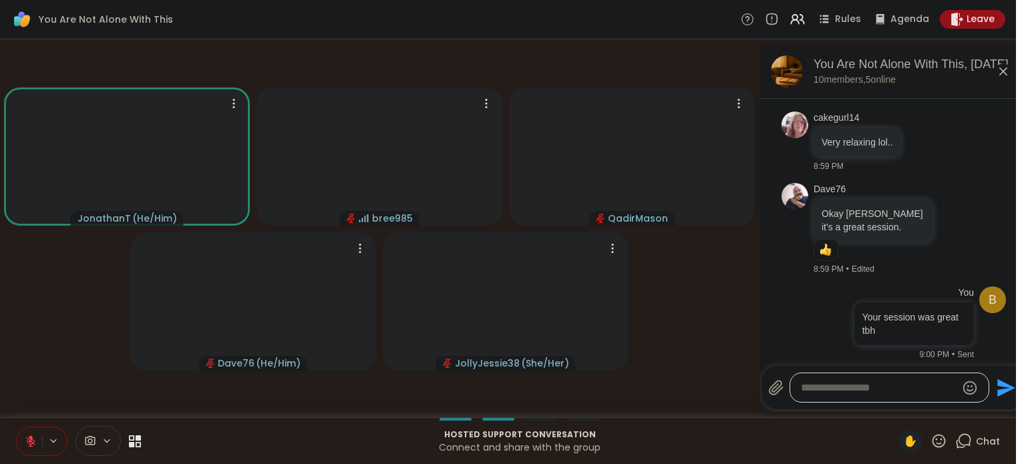
click at [29, 447] on icon at bounding box center [31, 442] width 12 height 12
click at [880, 388] on textarea "Type your message" at bounding box center [879, 388] width 156 height 13
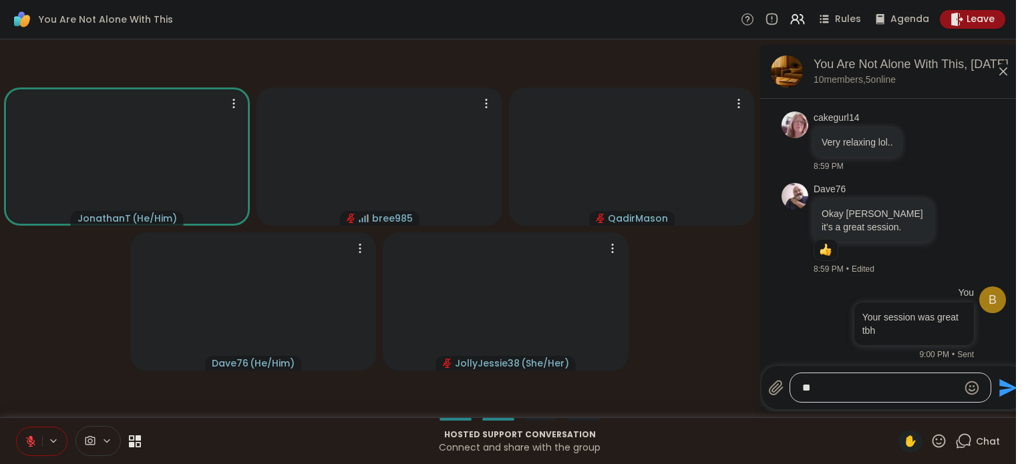
type textarea "*"
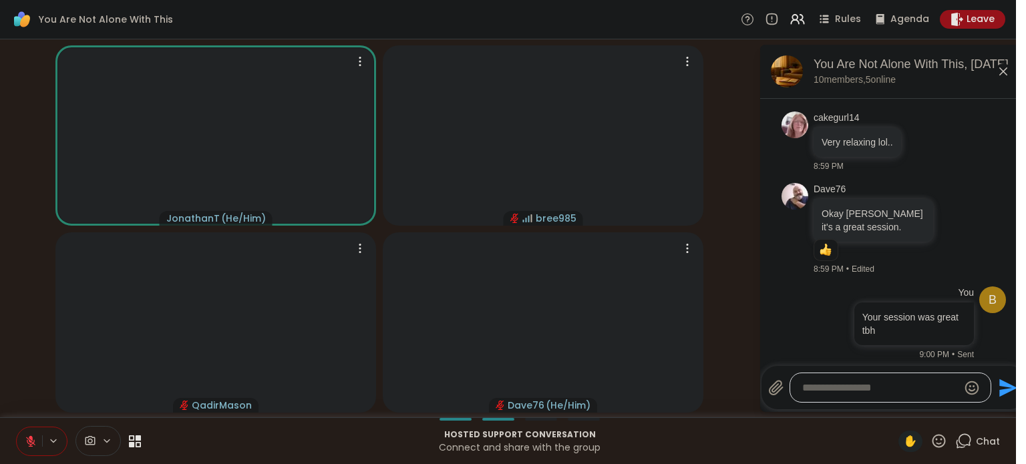
type textarea "*"
click at [38, 446] on button at bounding box center [29, 442] width 25 height 28
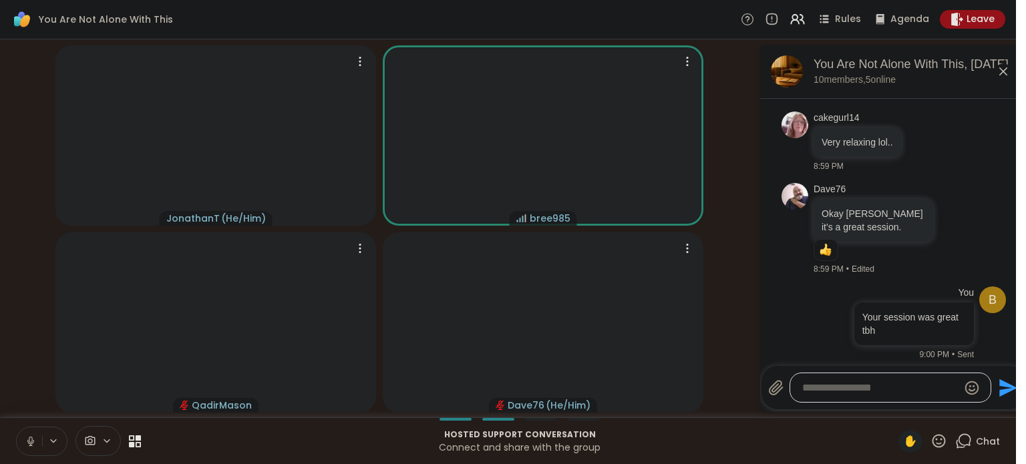
click at [38, 446] on button at bounding box center [29, 442] width 25 height 28
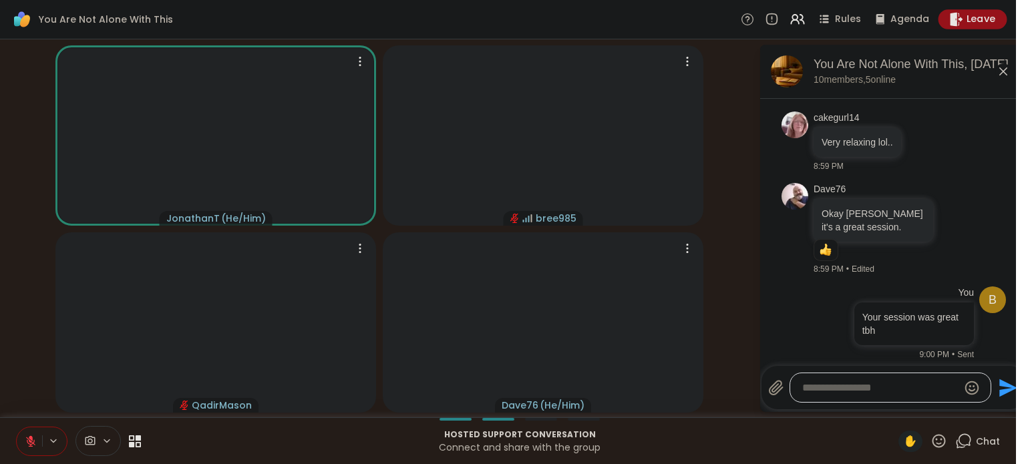
click at [996, 21] on span "Leave" at bounding box center [981, 20] width 29 height 14
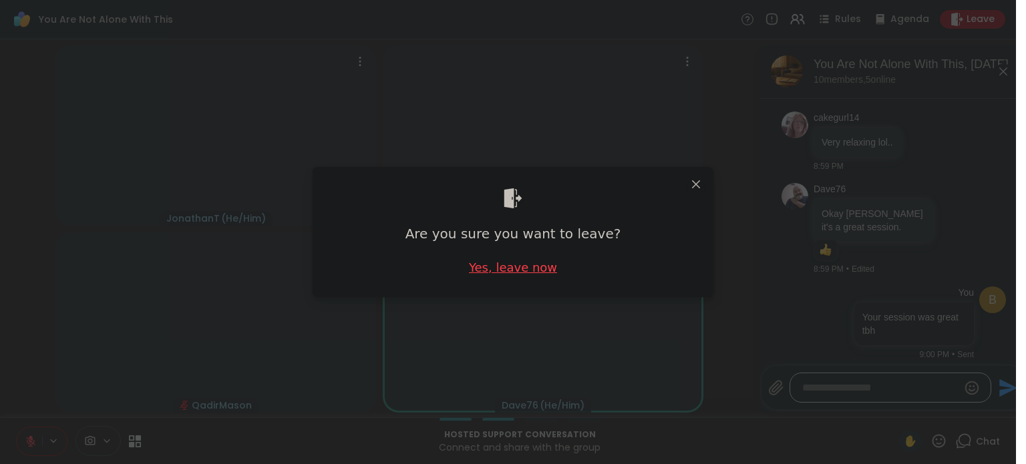
click at [549, 269] on div "Yes, leave now" at bounding box center [513, 267] width 88 height 17
